Goal: Find specific page/section: Find specific page/section

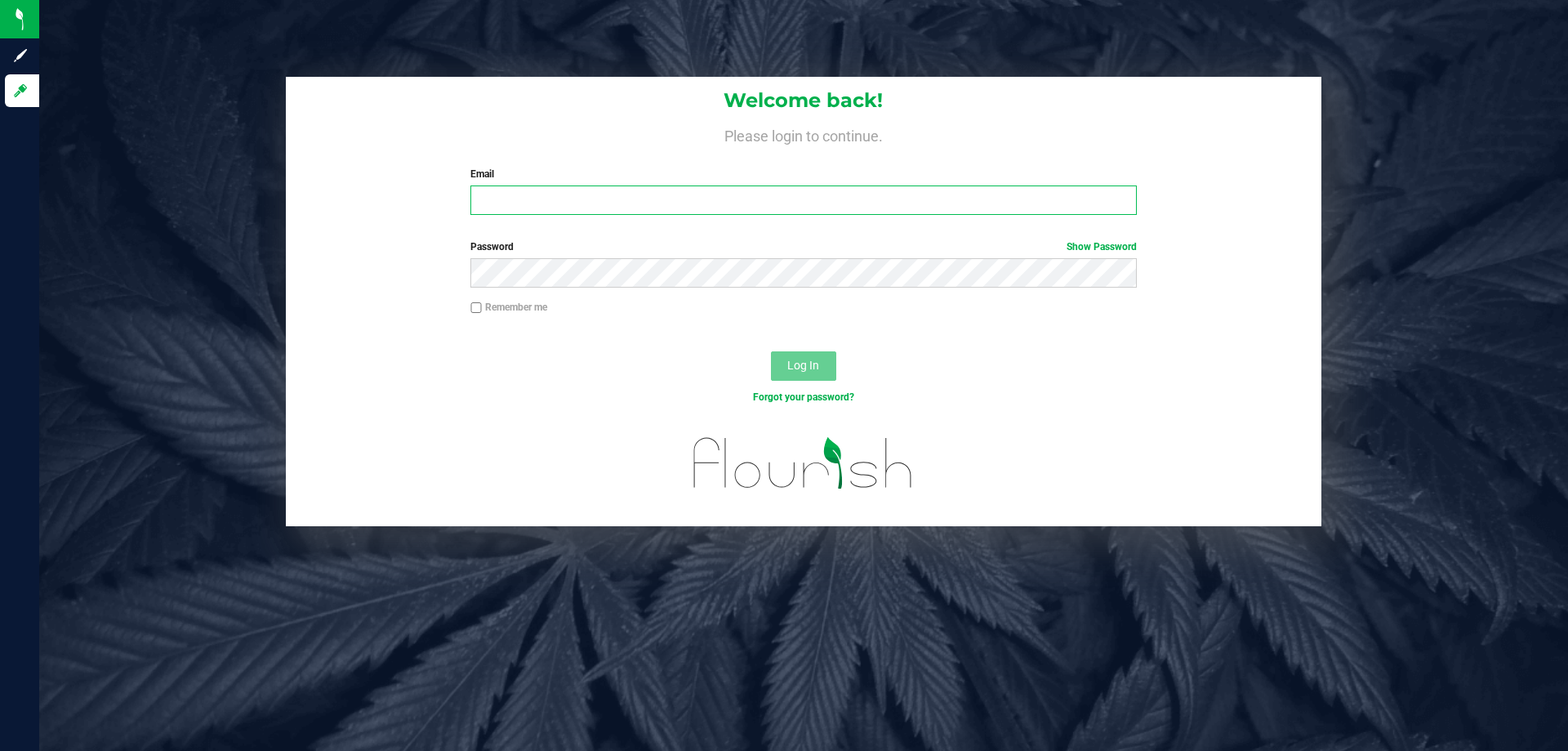
click at [519, 190] on input "Email" at bounding box center [803, 200] width 665 height 30
type input "[EMAIL_ADDRESS][DOMAIN_NAME]"
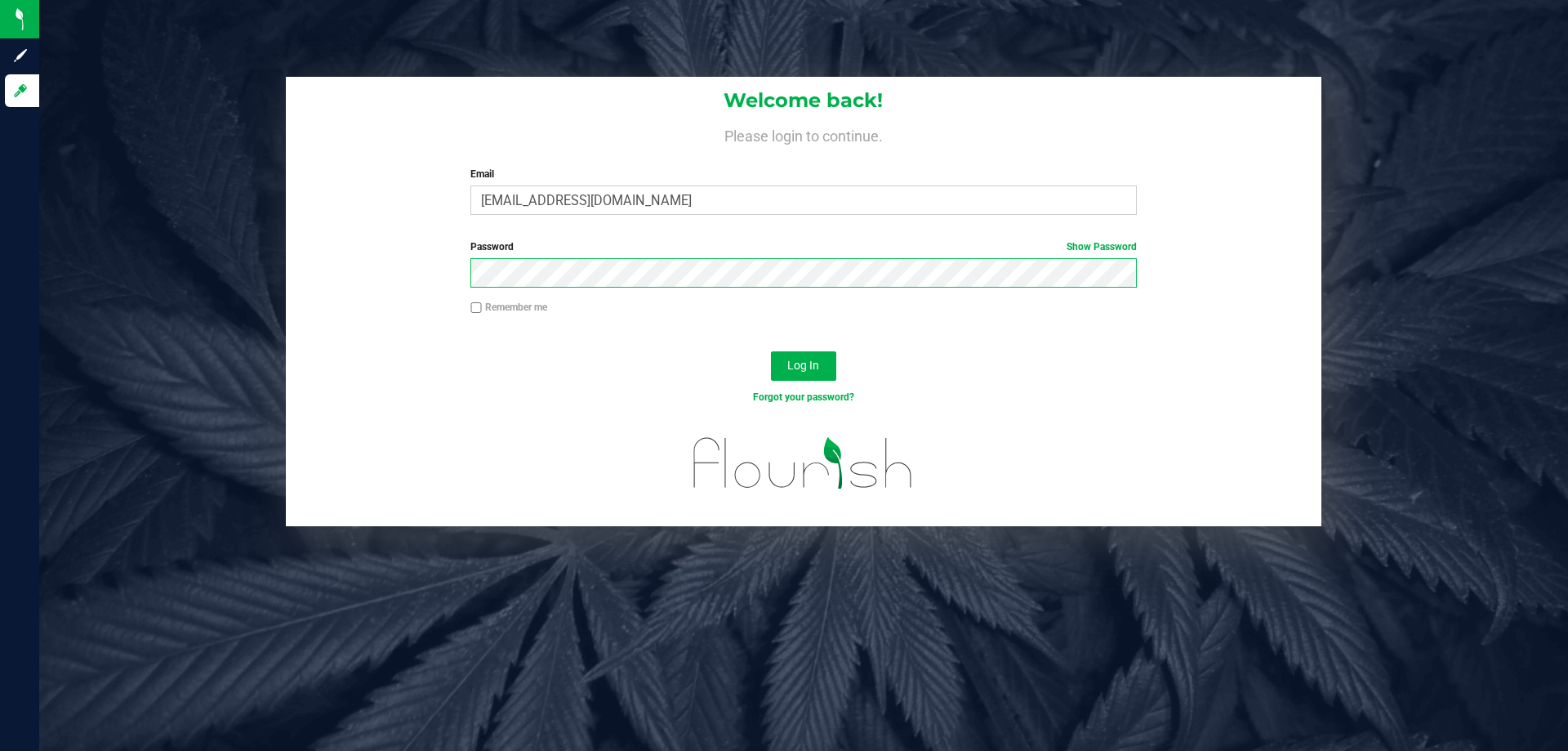
click at [771, 351] on button "Log In" at bounding box center [804, 366] width 65 height 30
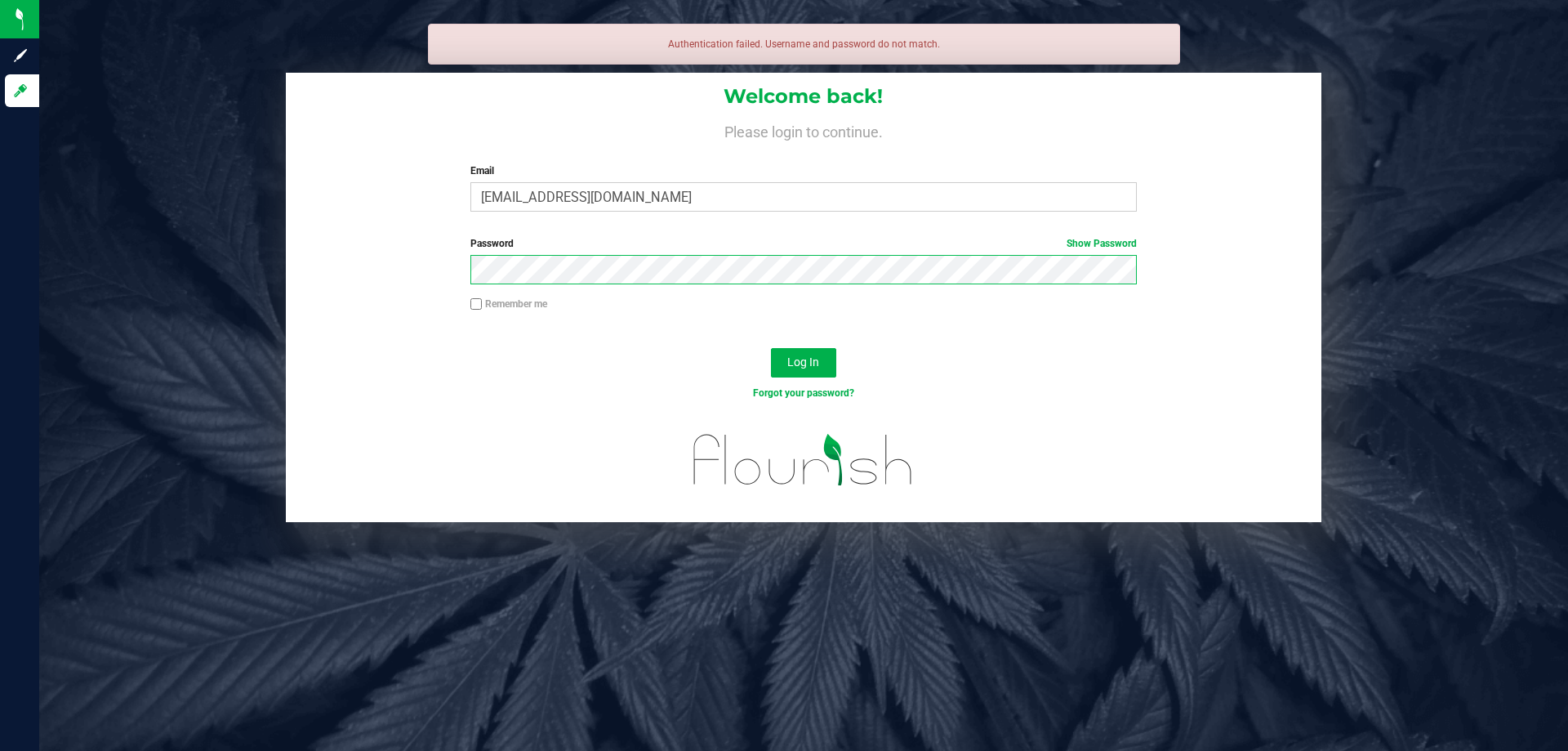
click at [771, 348] on button "Log In" at bounding box center [804, 362] width 65 height 30
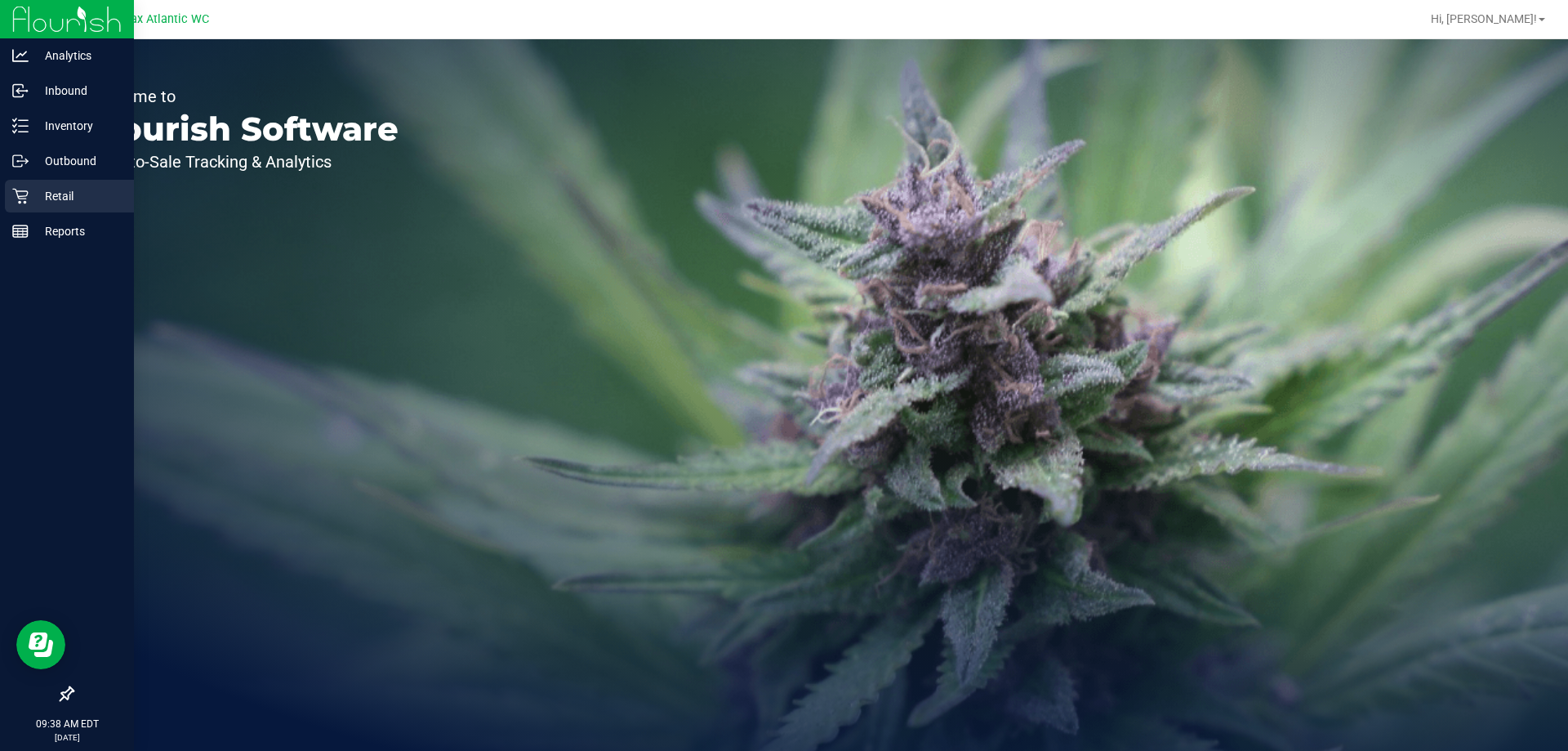
click at [21, 208] on div "Retail" at bounding box center [69, 196] width 129 height 33
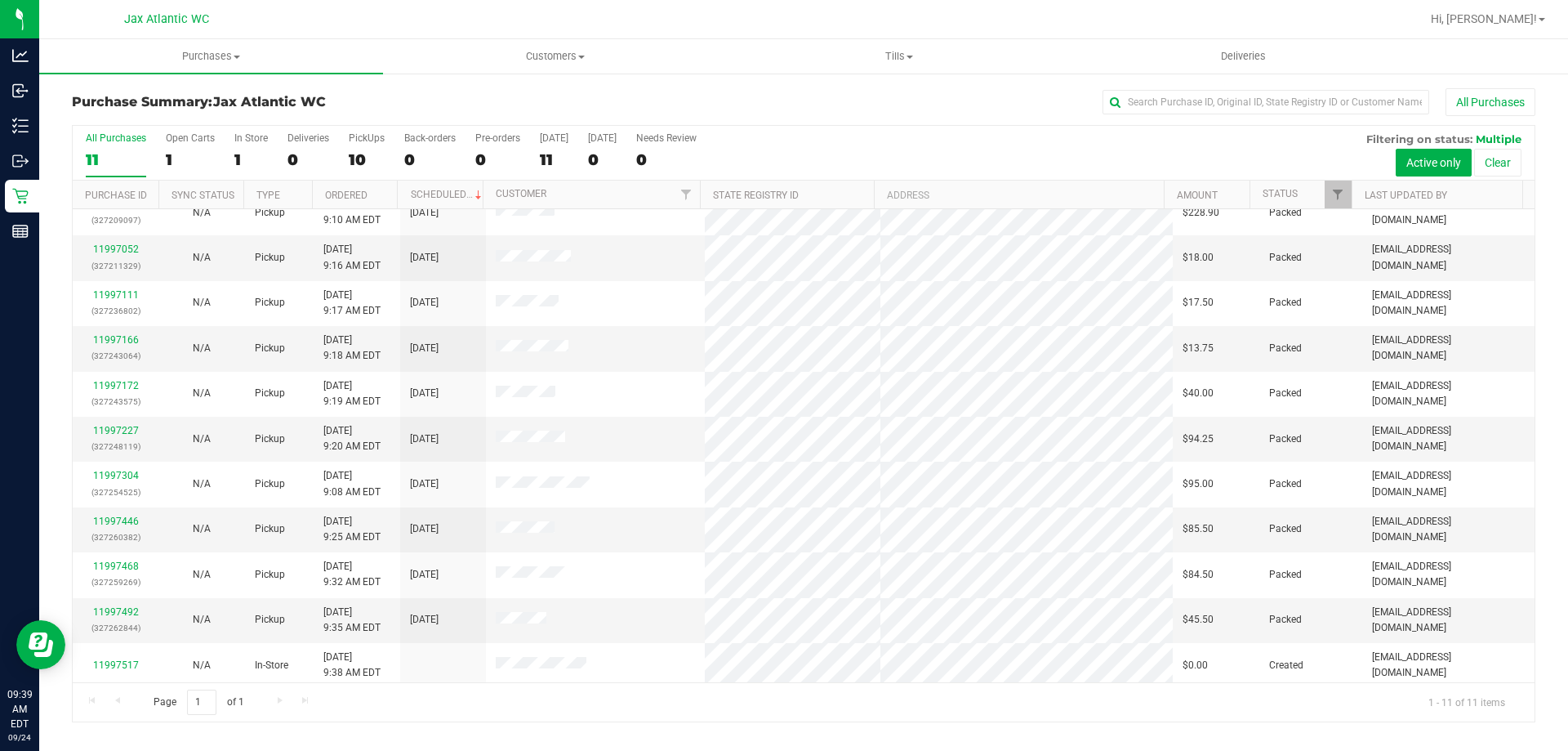
scroll to position [24, 0]
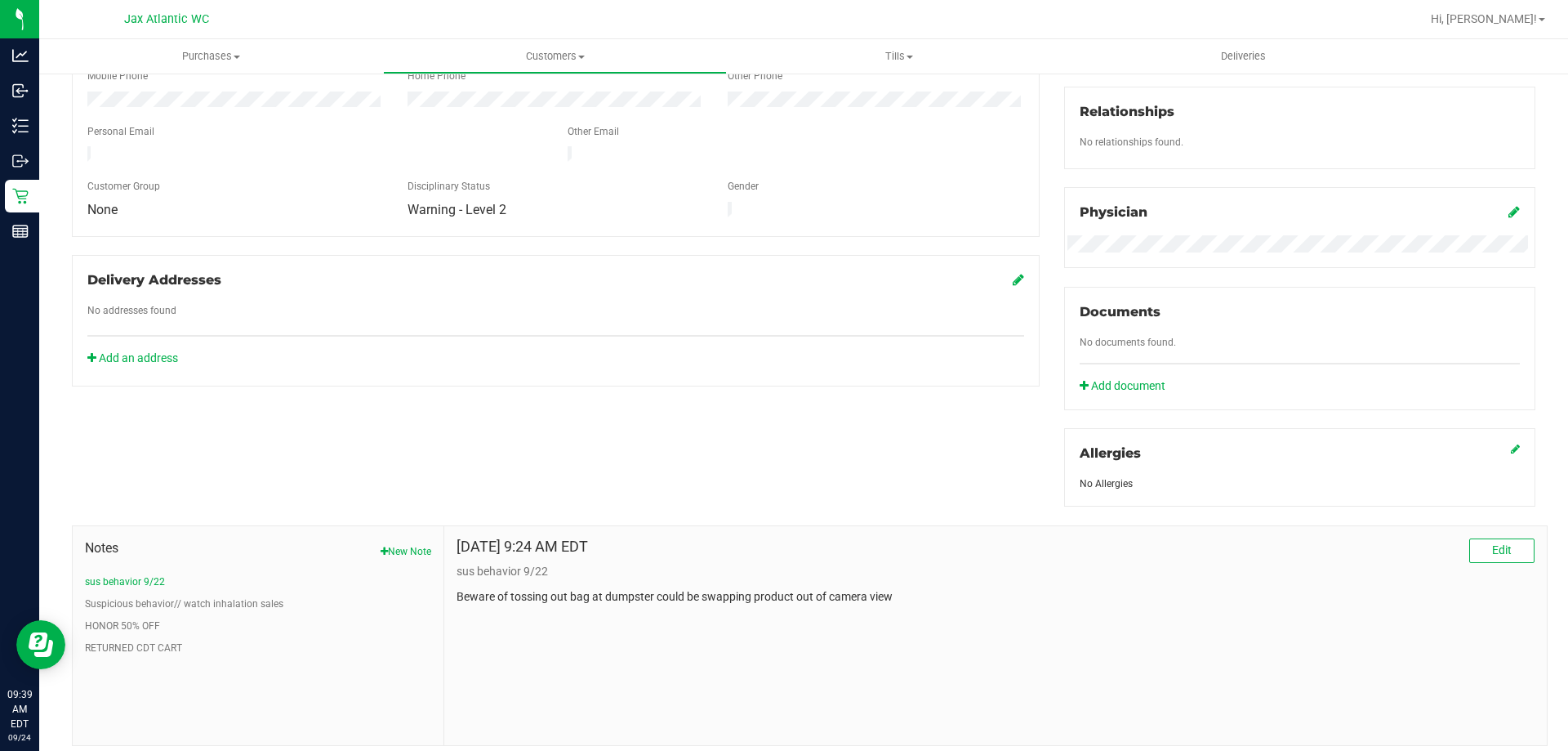
scroll to position [430, 0]
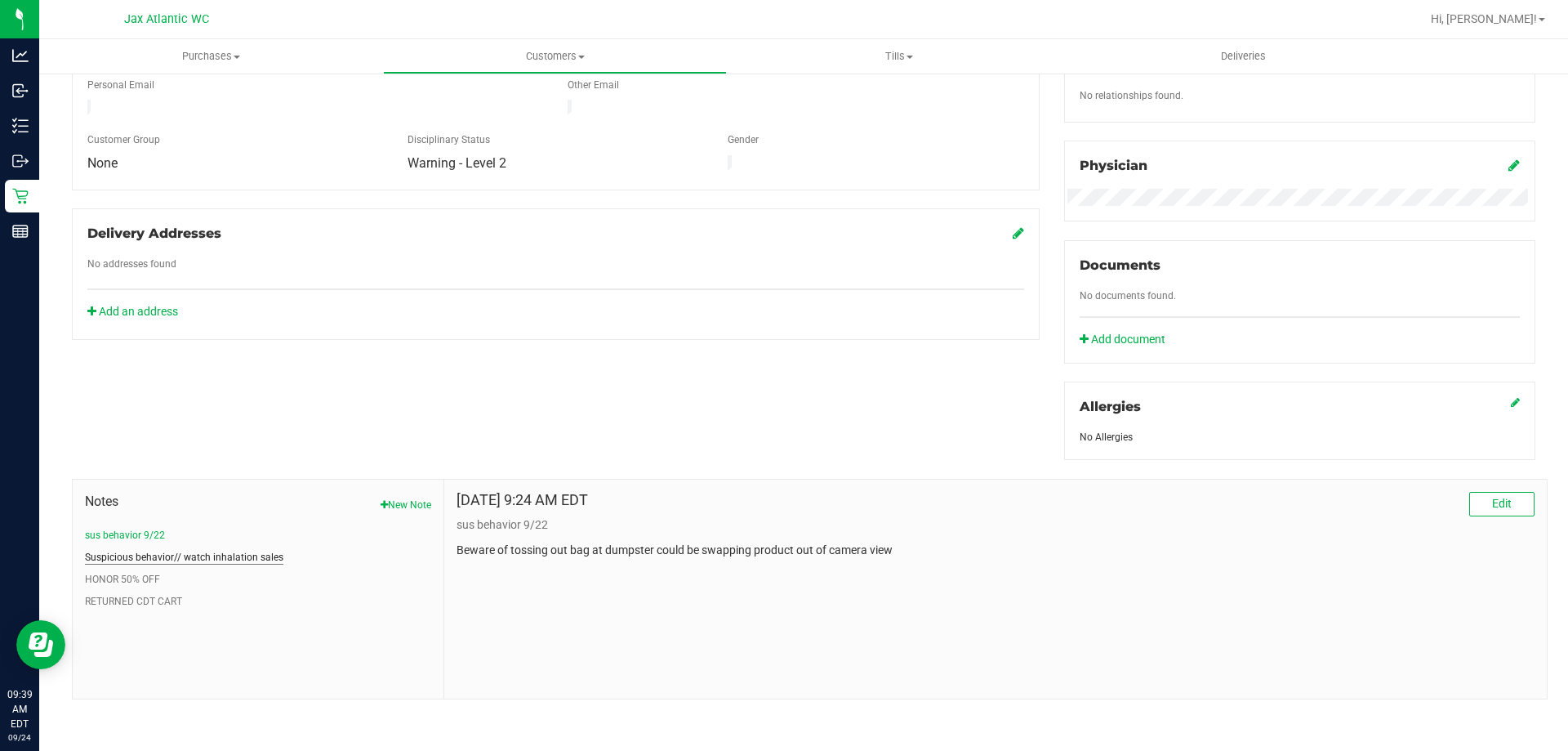
click at [170, 558] on button "Suspicious behavior// watch inhalation sales" at bounding box center [183, 556] width 199 height 14
click at [127, 527] on button "sus behavior 9/22" at bounding box center [124, 534] width 80 height 14
click at [145, 550] on button "Suspicious behavior// watch inhalation sales" at bounding box center [183, 556] width 199 height 14
click at [138, 566] on ul "sus behavior 9/22 Suspicious behavior// watch inhalation sales HONOR 50% OFF RE…" at bounding box center [257, 568] width 347 height 81
click at [136, 571] on button "HONOR 50% OFF" at bounding box center [122, 578] width 75 height 14
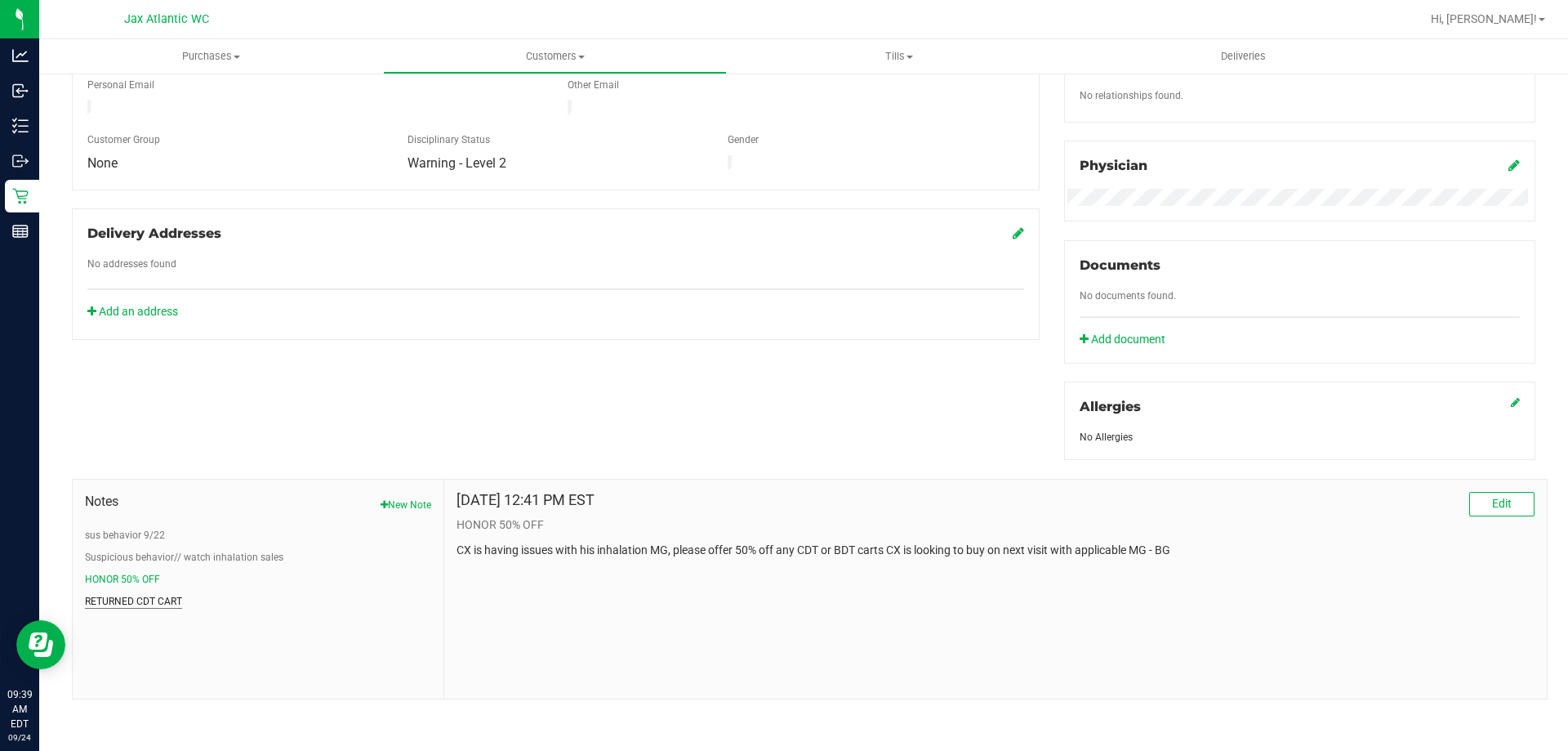
click at [129, 604] on button "RETURNED CDT CART" at bounding box center [133, 600] width 97 height 14
click at [107, 549] on button "Suspicious behavior// watch inhalation sales" at bounding box center [183, 556] width 199 height 14
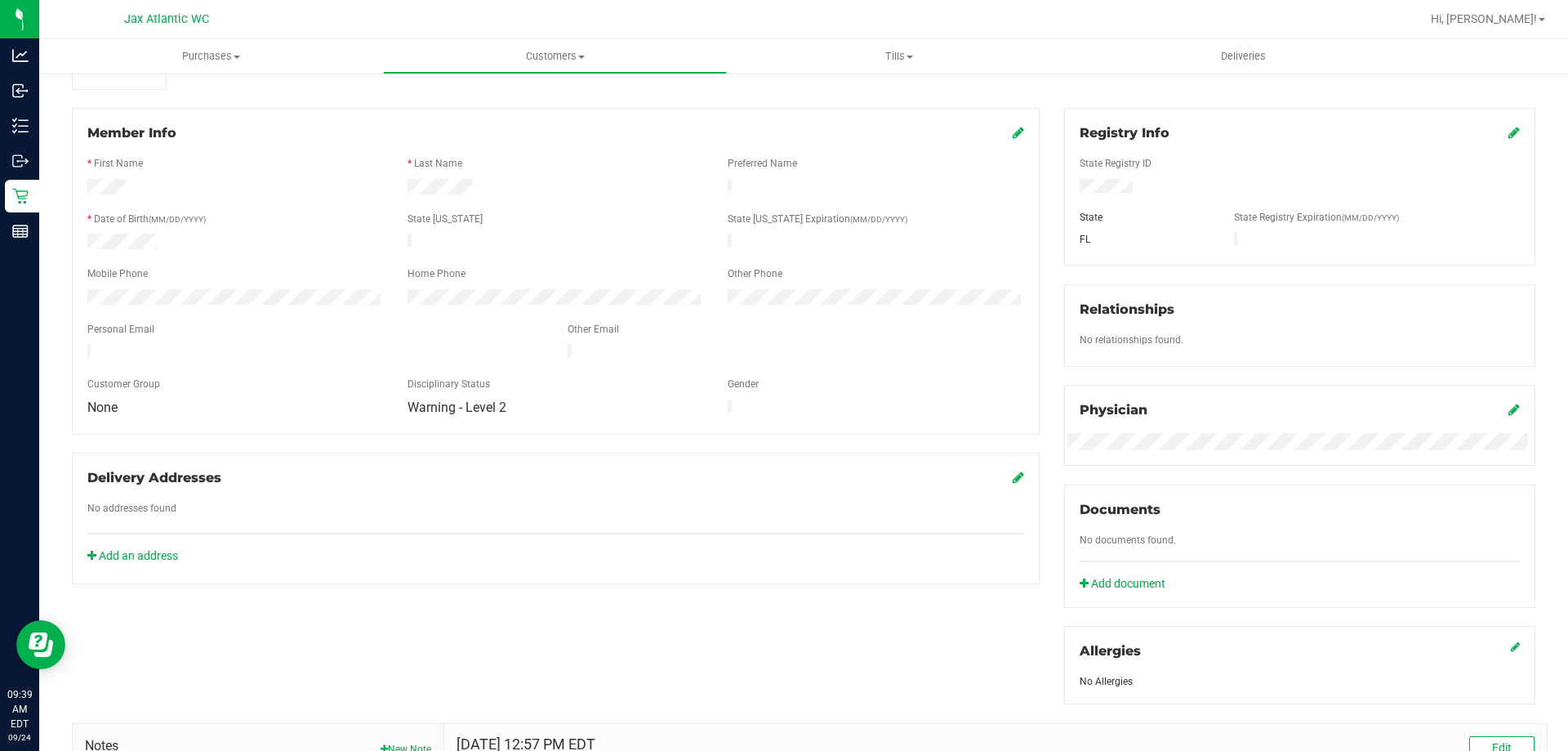
scroll to position [22, 0]
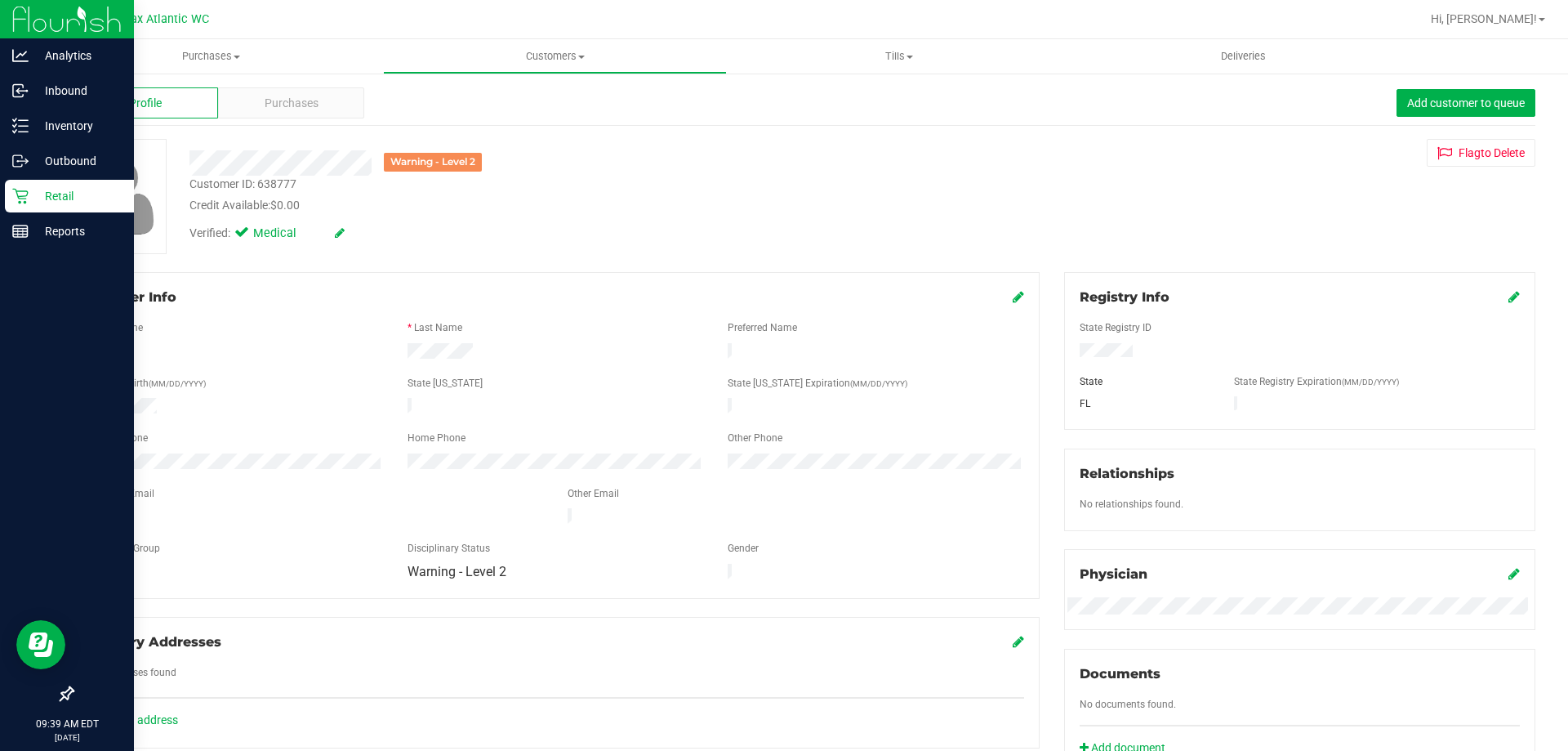
click at [23, 190] on icon at bounding box center [20, 196] width 16 height 16
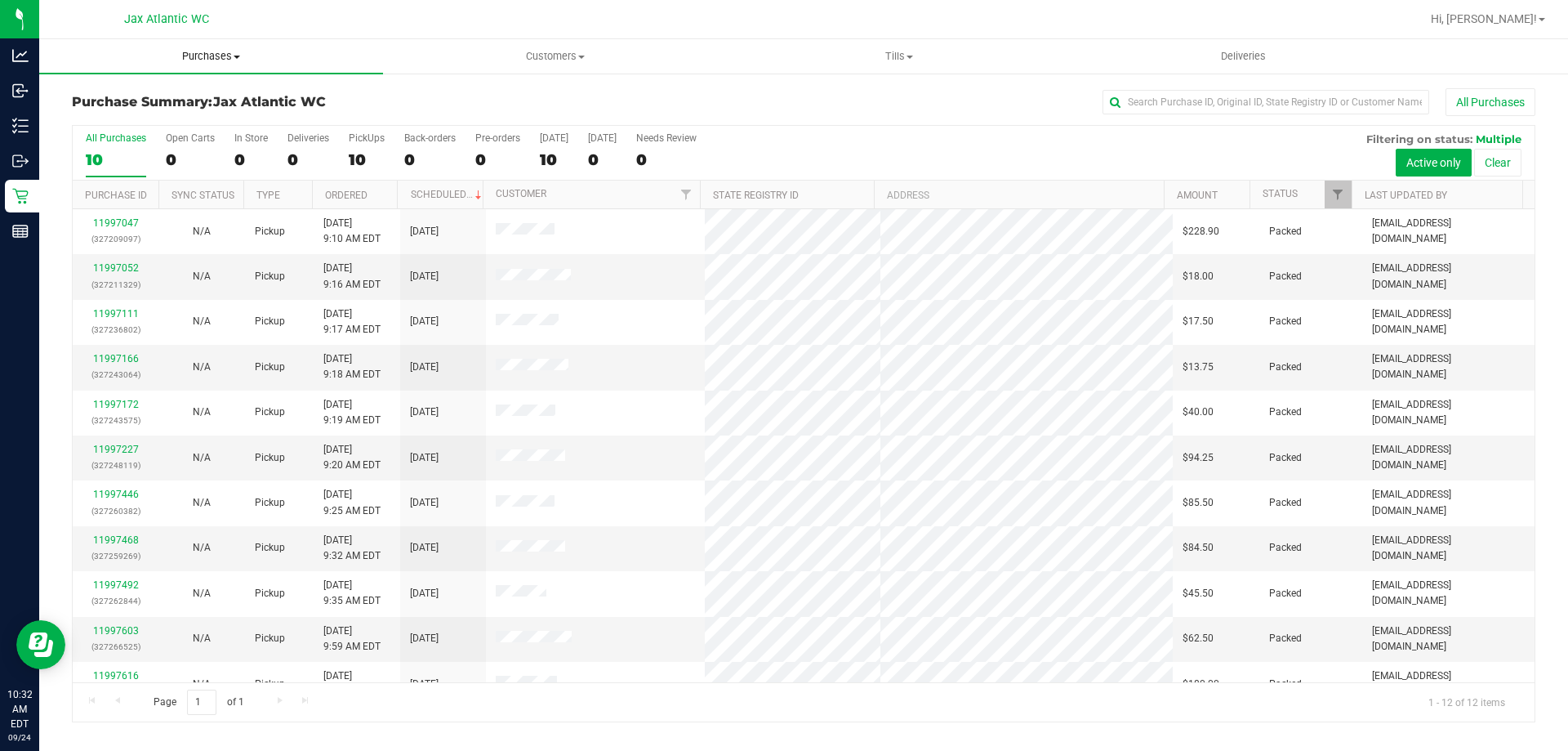
click at [208, 57] on span "Purchases" at bounding box center [211, 56] width 344 height 14
click at [180, 118] on li "Fulfillment" at bounding box center [211, 118] width 344 height 19
